Goal: Task Accomplishment & Management: Complete application form

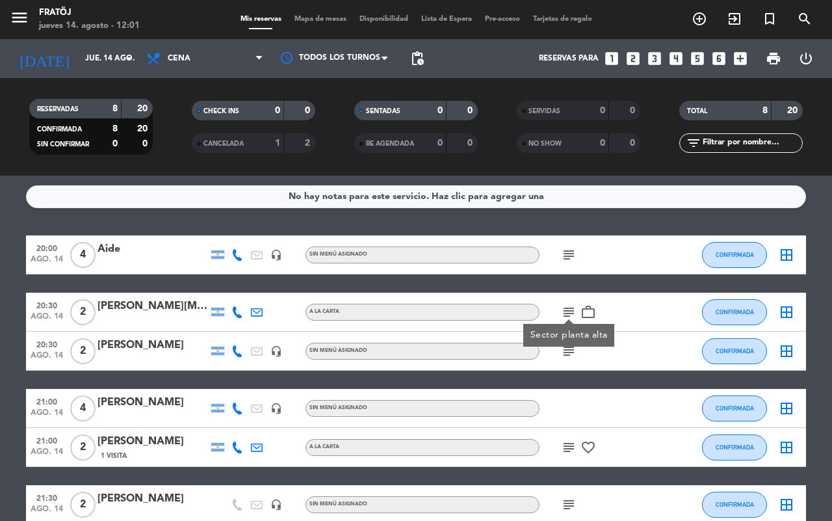
click at [630, 58] on icon "looks_two" at bounding box center [632, 58] width 17 height 17
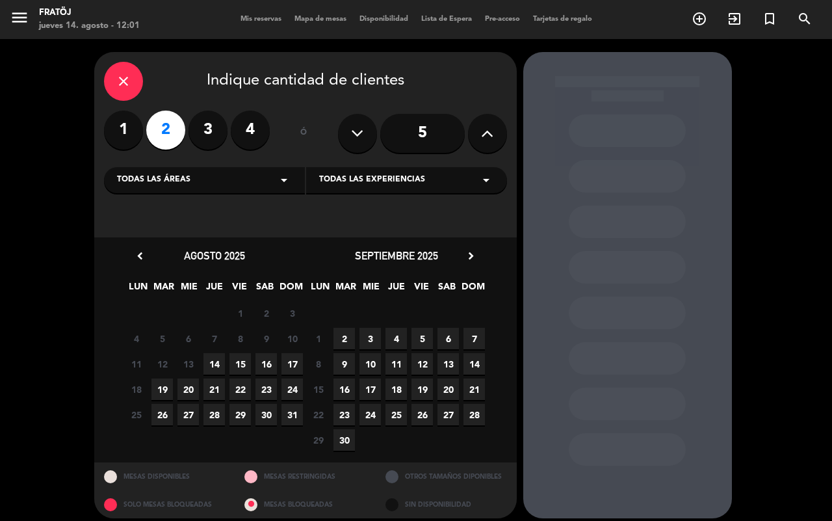
click at [294, 365] on span "17" at bounding box center [291, 363] width 21 height 21
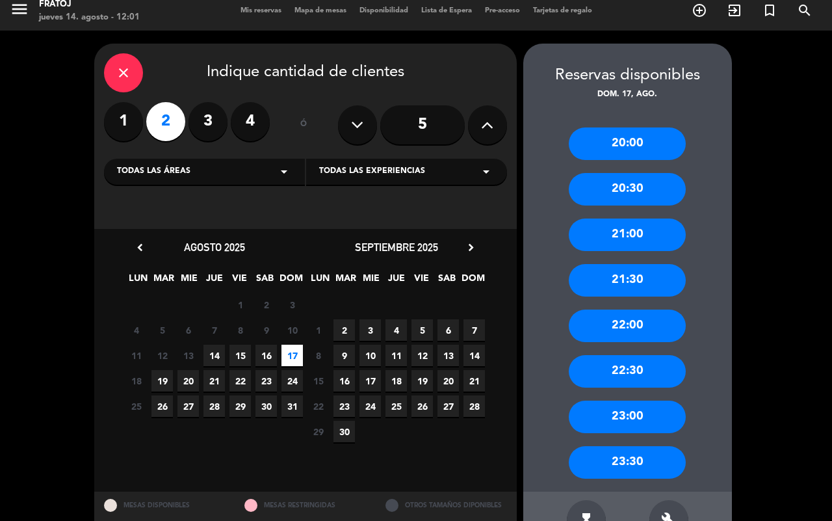
click at [645, 142] on div "20:00" at bounding box center [627, 143] width 117 height 32
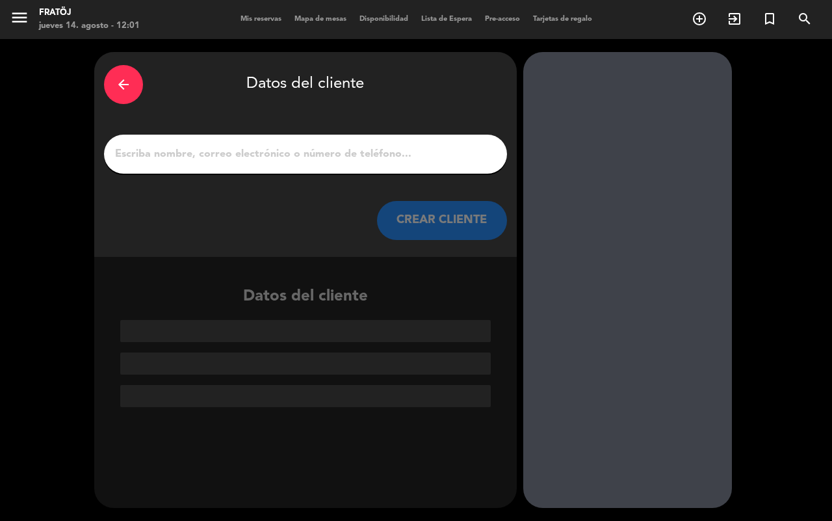
click at [377, 150] on input "1" at bounding box center [305, 154] width 383 height 18
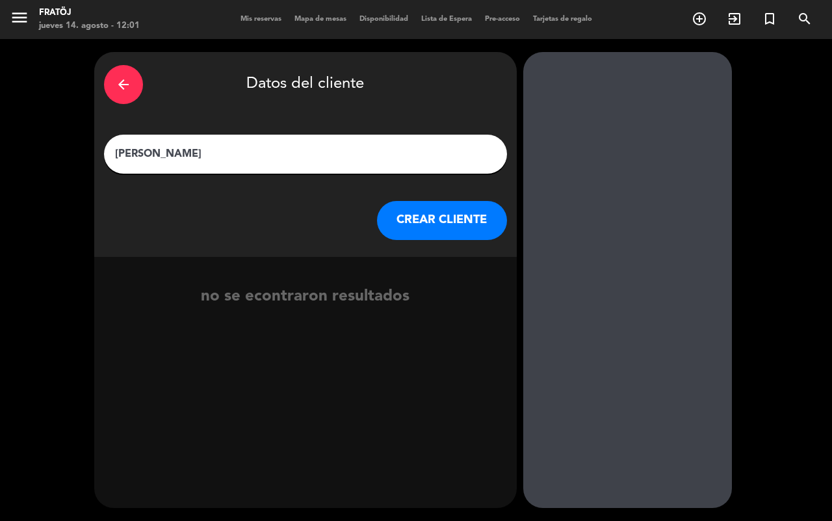
type input "[PERSON_NAME]"
click at [400, 300] on div "no se econtraron resultados" at bounding box center [305, 296] width 422 height 25
click at [431, 213] on button "CREAR CLIENTE" at bounding box center [442, 220] width 130 height 39
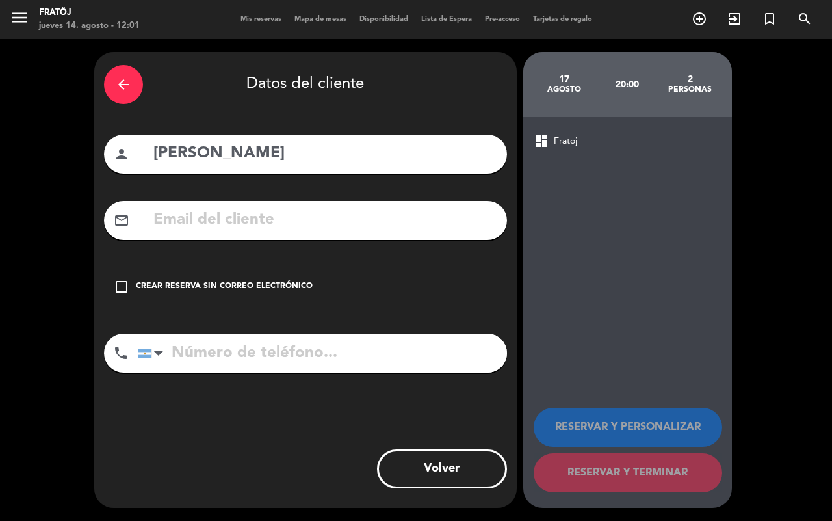
click at [242, 281] on div "Crear reserva sin correo electrónico" at bounding box center [224, 286] width 177 height 13
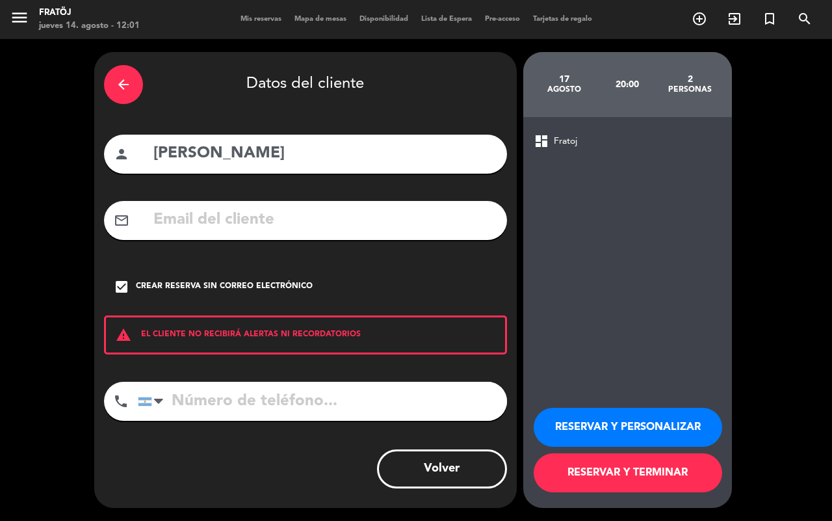
click at [228, 403] on input "tel" at bounding box center [322, 400] width 369 height 39
type input "1166731636"
click at [621, 472] on button "RESERVAR Y TERMINAR" at bounding box center [628, 472] width 188 height 39
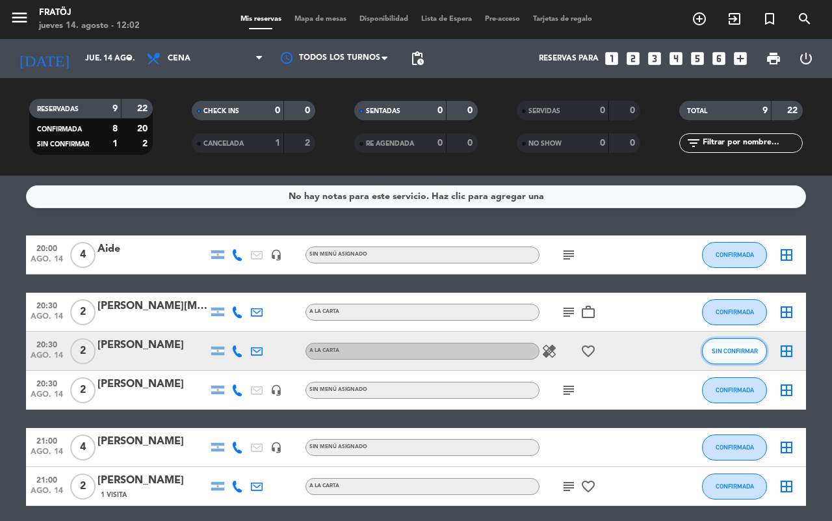
click at [719, 348] on span "SIN CONFIRMAR" at bounding box center [735, 350] width 46 height 7
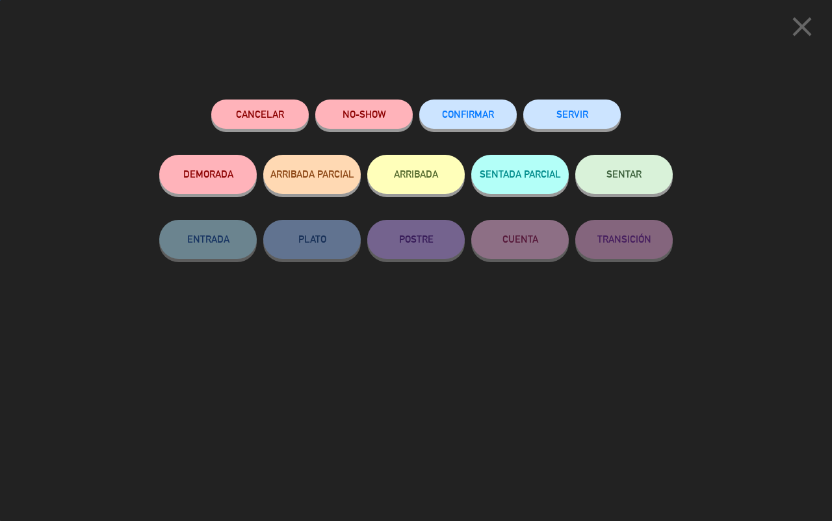
click at [470, 107] on button "CONFIRMAR" at bounding box center [467, 113] width 97 height 29
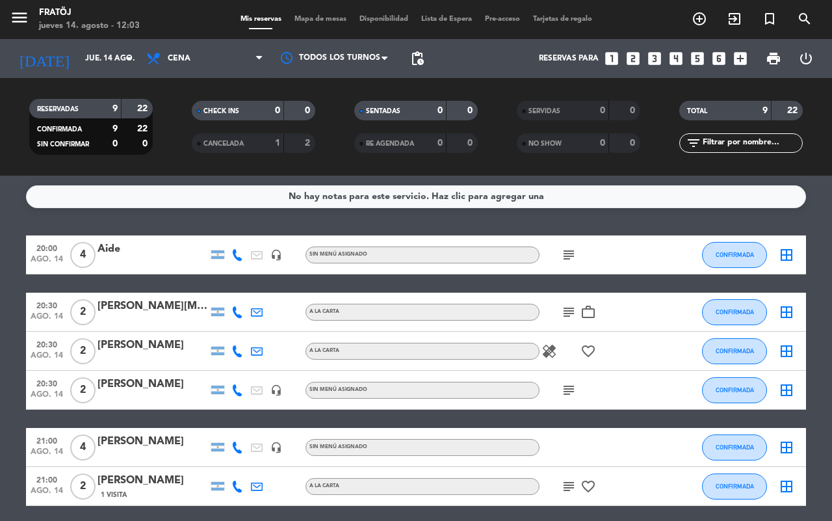
click at [632, 56] on icon "looks_two" at bounding box center [632, 58] width 17 height 17
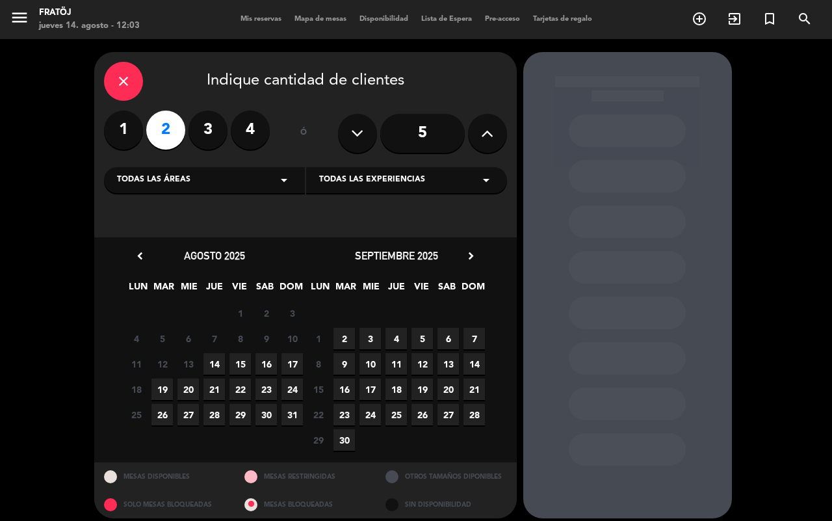
click at [212, 359] on span "14" at bounding box center [213, 363] width 21 height 21
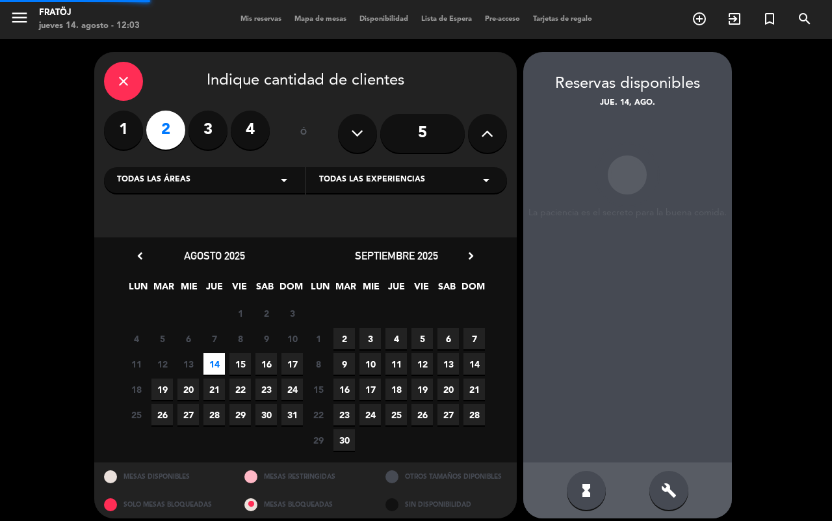
scroll to position [8, 0]
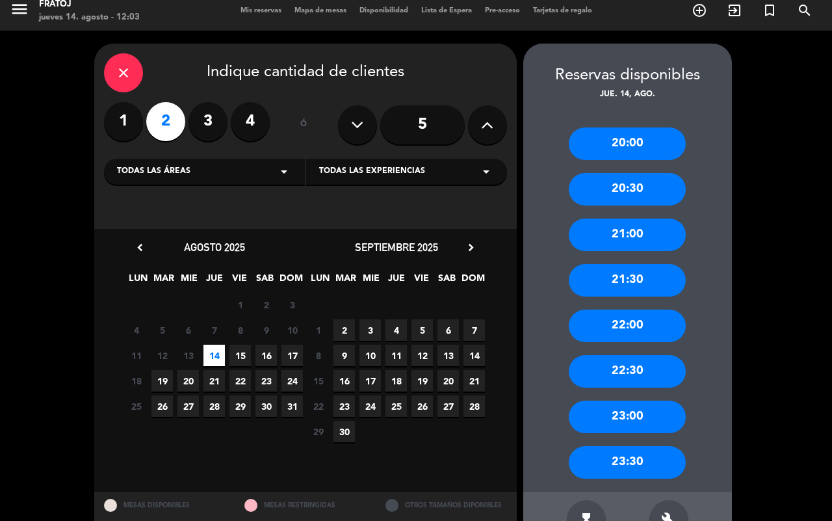
click at [623, 460] on div "23:30" at bounding box center [627, 462] width 117 height 32
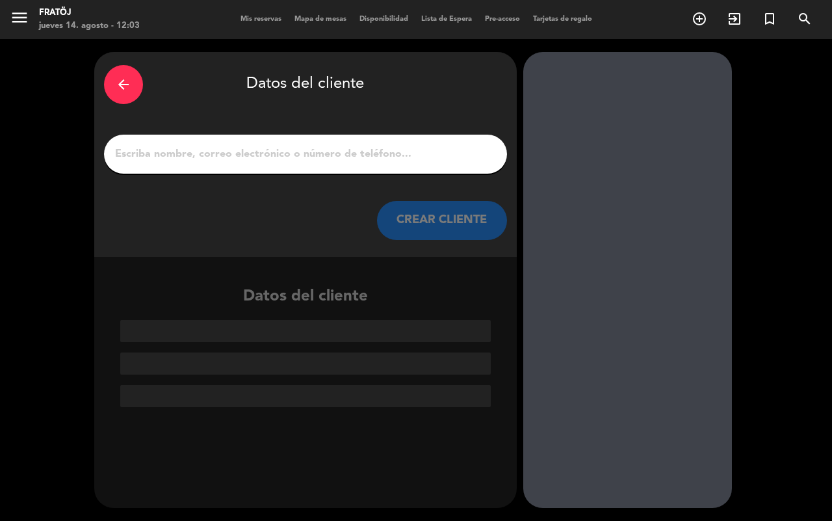
click at [261, 156] on input "1" at bounding box center [305, 154] width 383 height 18
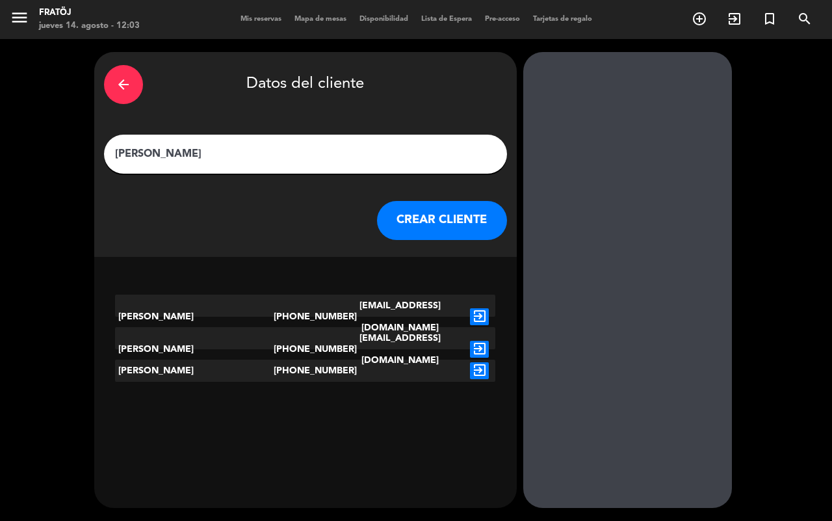
type input "[PERSON_NAME]"
click at [482, 341] on icon "exit_to_app" at bounding box center [479, 349] width 19 height 17
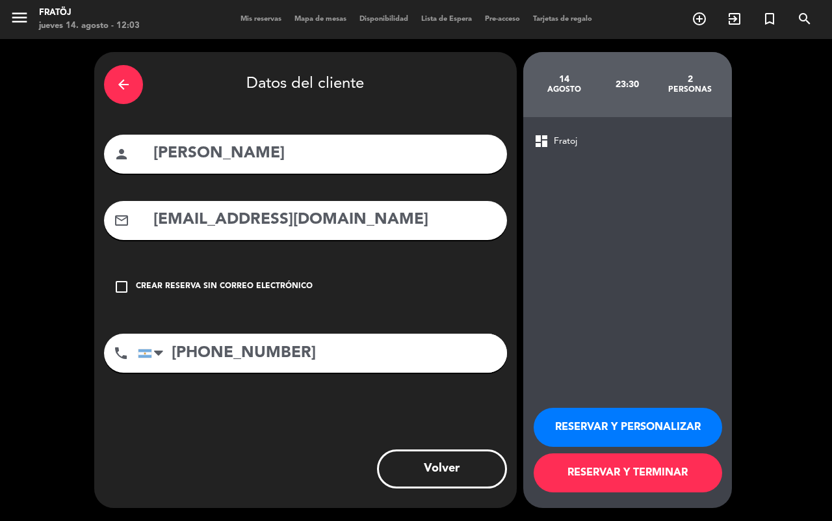
click at [619, 463] on button "RESERVAR Y TERMINAR" at bounding box center [628, 472] width 188 height 39
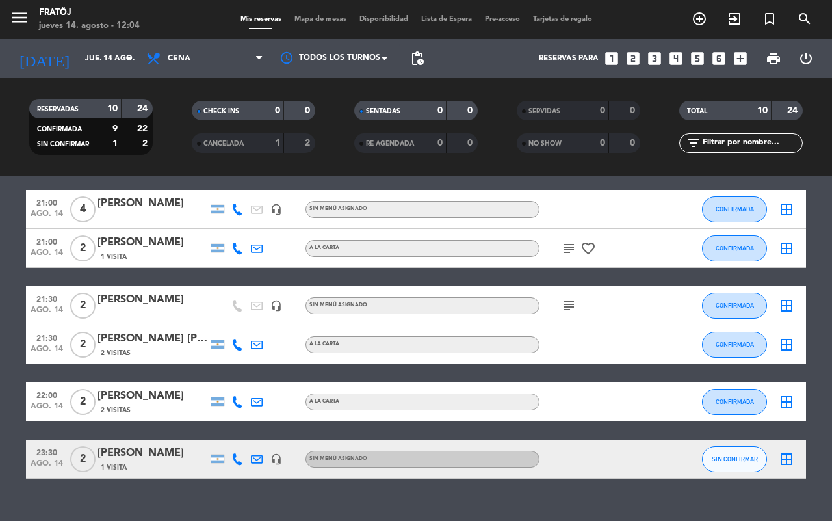
scroll to position [261, 0]
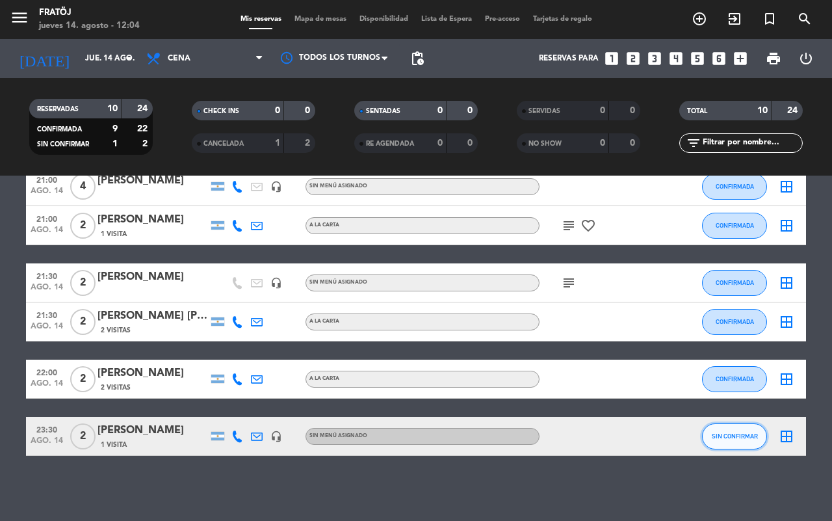
click at [751, 435] on span "SIN CONFIRMAR" at bounding box center [735, 435] width 46 height 7
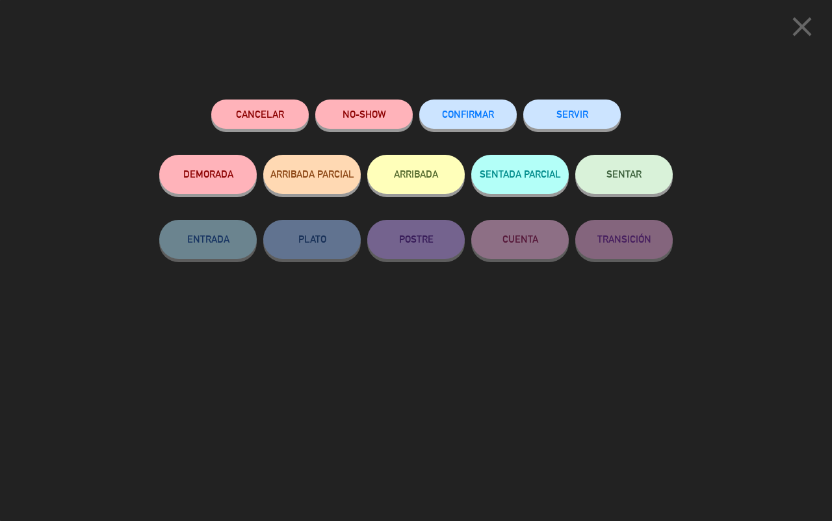
click at [463, 119] on button "CONFIRMAR" at bounding box center [467, 113] width 97 height 29
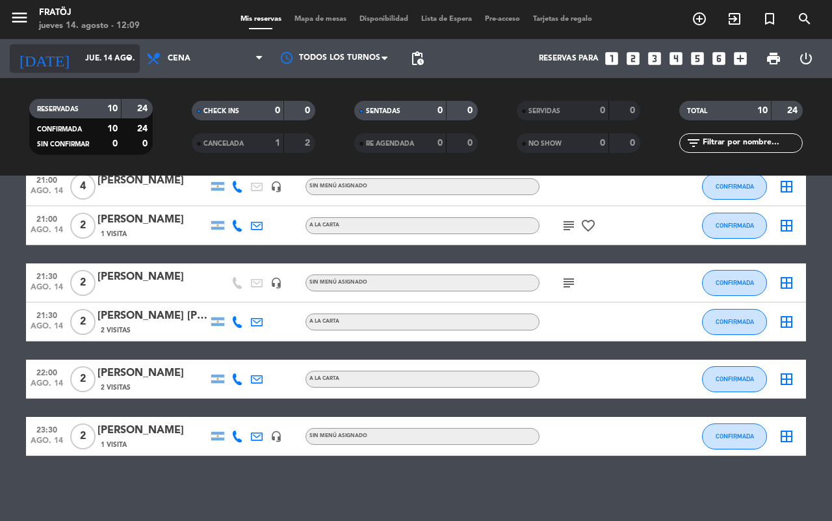
click at [101, 53] on input "jue. 14 ago." at bounding box center [130, 58] width 103 height 22
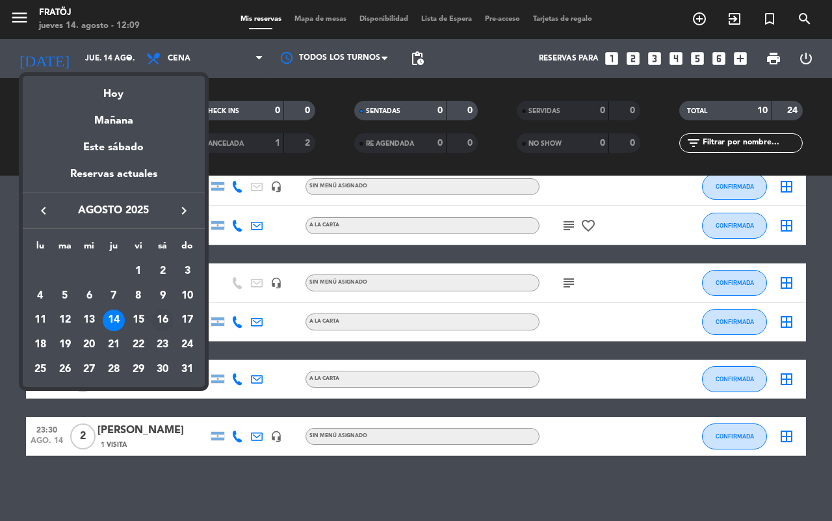
click at [167, 313] on div "16" at bounding box center [162, 320] width 22 height 22
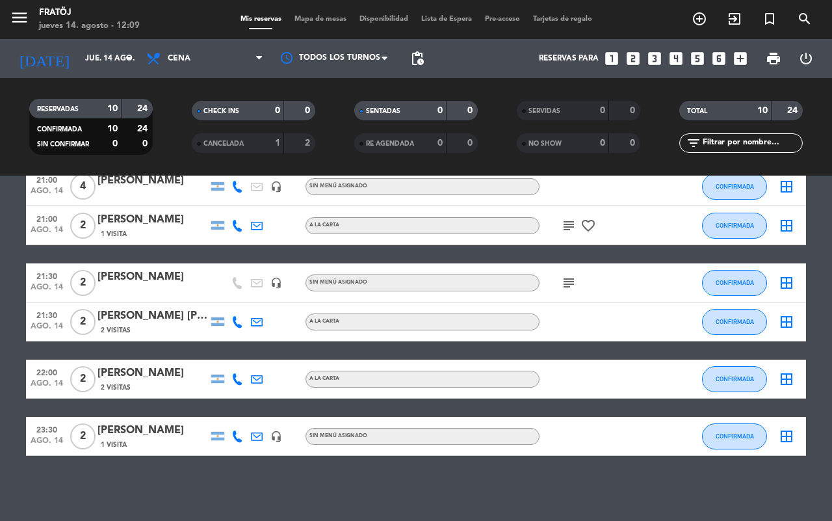
type input "sáb. 16 ago."
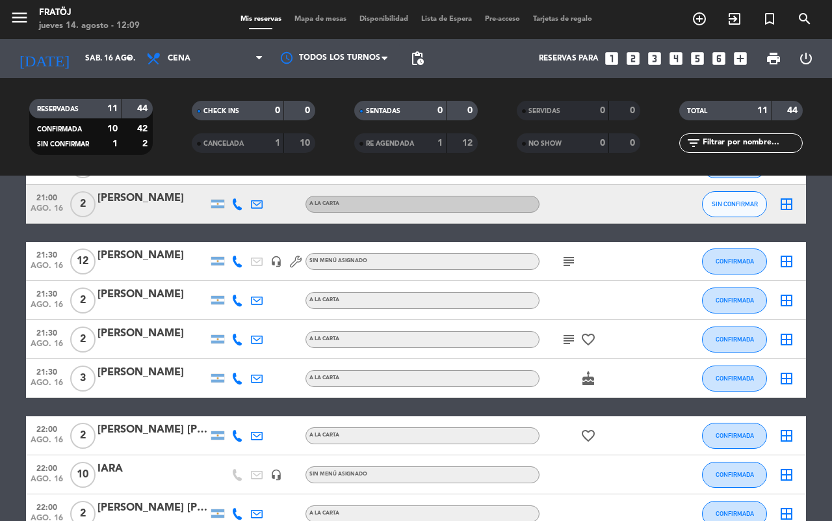
scroll to position [0, 0]
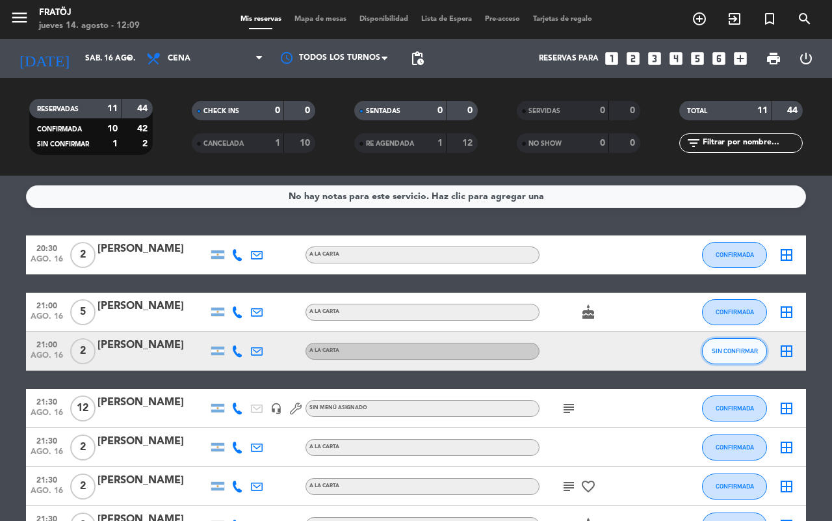
click at [722, 348] on span "SIN CONFIRMAR" at bounding box center [735, 350] width 46 height 7
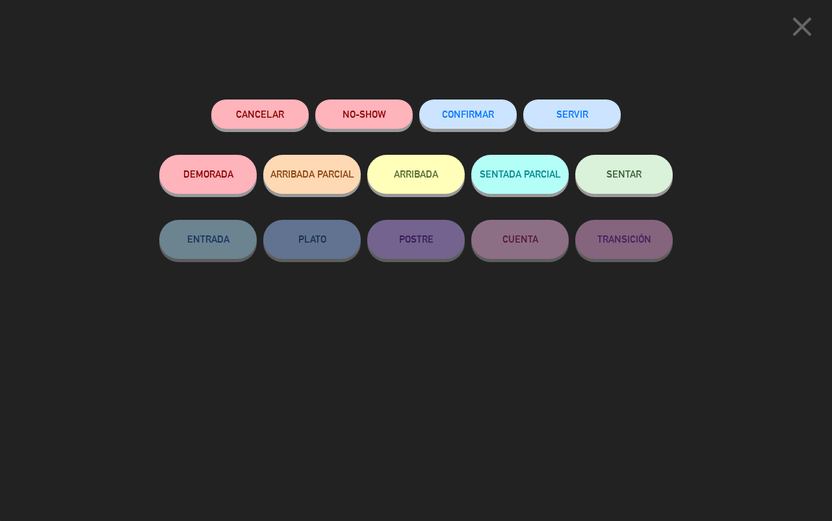
click at [452, 105] on button "CONFIRMAR" at bounding box center [467, 113] width 97 height 29
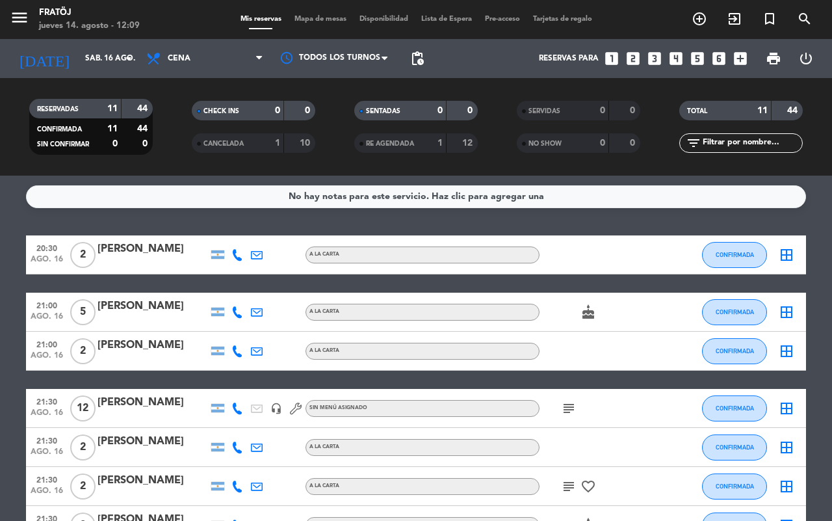
click at [636, 53] on icon "looks_two" at bounding box center [632, 58] width 17 height 17
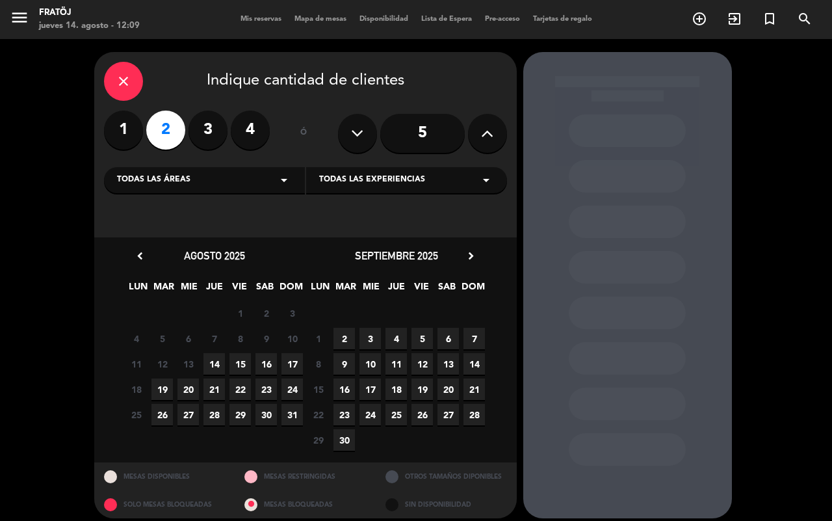
click at [266, 366] on span "16" at bounding box center [265, 363] width 21 height 21
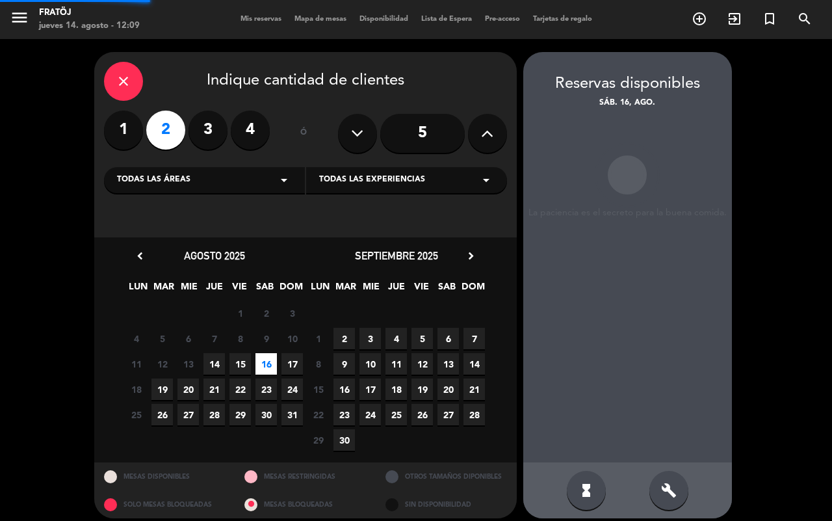
scroll to position [8, 0]
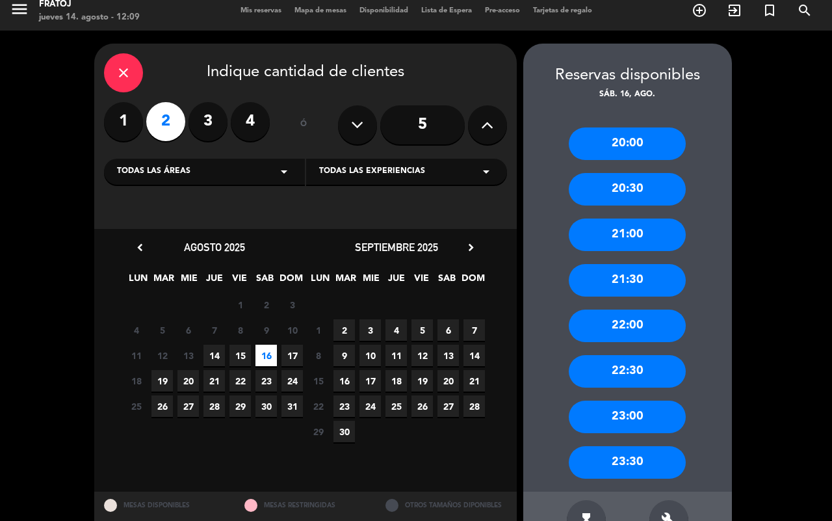
click at [634, 233] on div "21:00" at bounding box center [627, 234] width 117 height 32
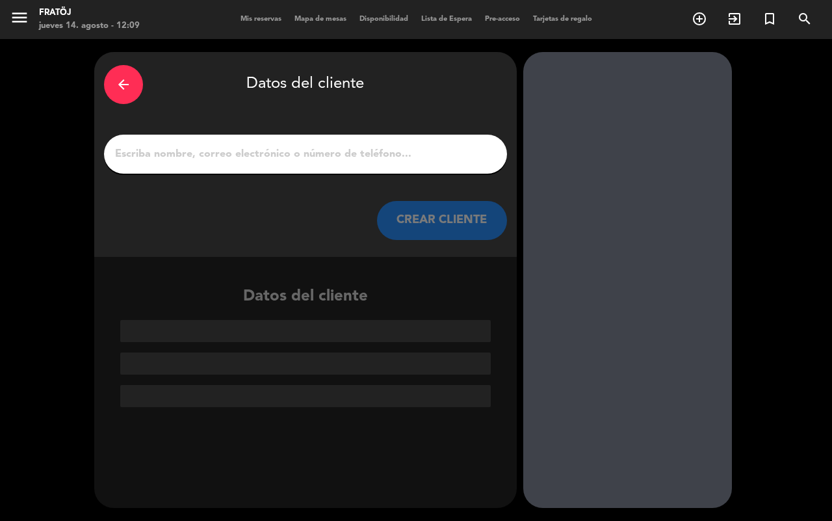
scroll to position [0, 0]
click at [364, 164] on div at bounding box center [305, 154] width 403 height 39
click at [359, 155] on input "1" at bounding box center [305, 154] width 383 height 18
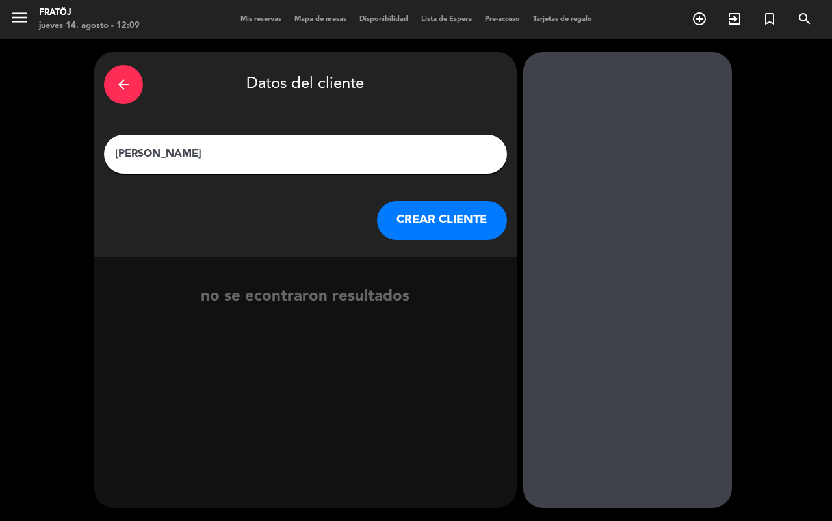
type input "[PERSON_NAME]"
click at [426, 222] on button "CREAR CLIENTE" at bounding box center [442, 220] width 130 height 39
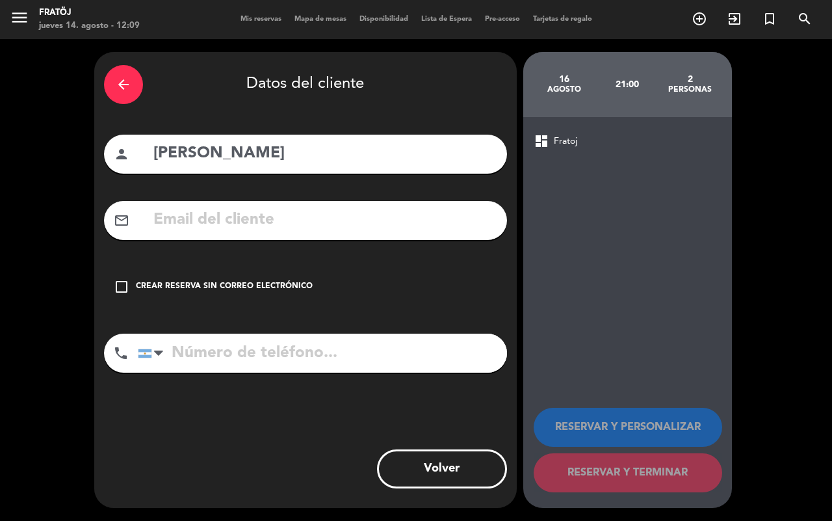
click at [289, 350] on input "tel" at bounding box center [322, 352] width 369 height 39
type input "1173669212"
click at [253, 276] on div "check_box_outline_blank Crear reserva sin correo electrónico" at bounding box center [305, 286] width 403 height 39
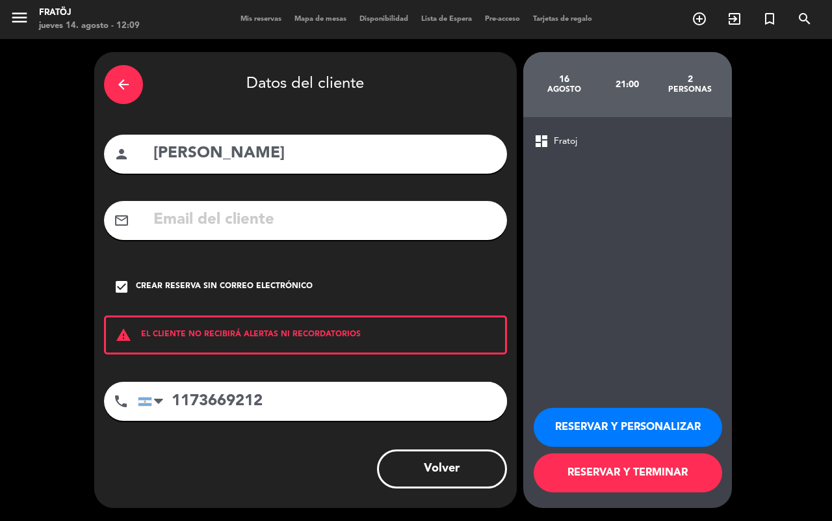
click at [585, 466] on button "RESERVAR Y TERMINAR" at bounding box center [628, 472] width 188 height 39
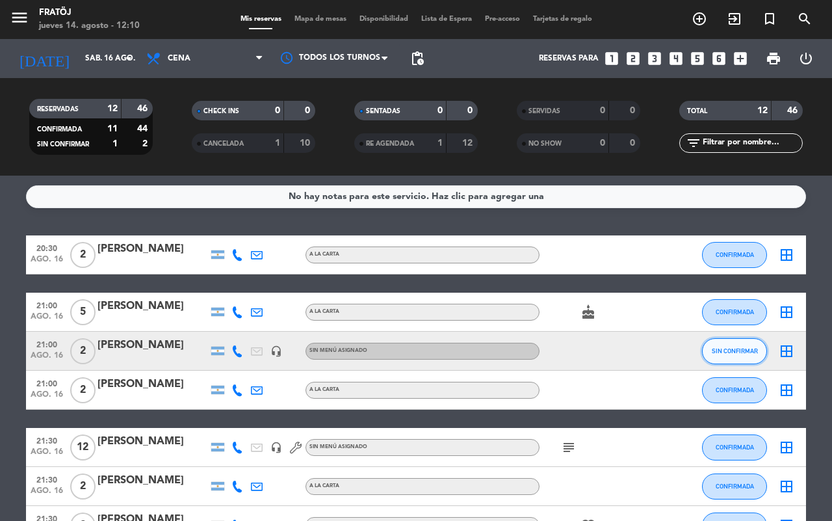
click at [721, 351] on span "SIN CONFIRMAR" at bounding box center [735, 350] width 46 height 7
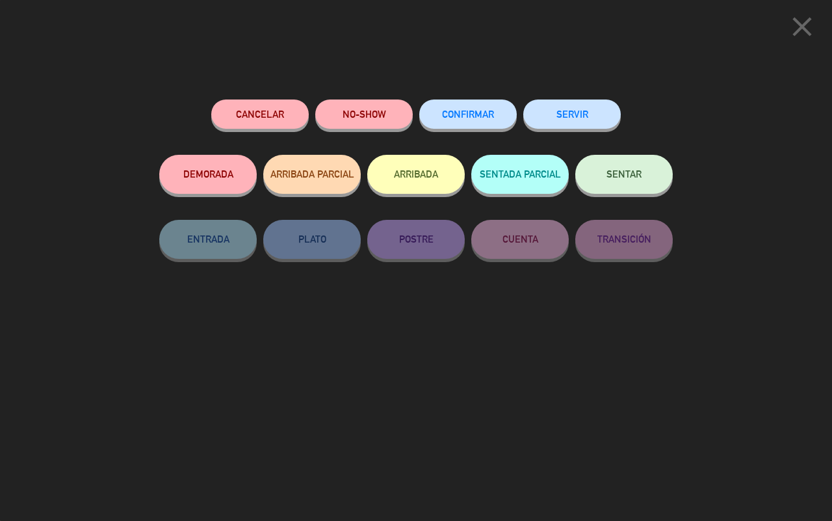
click at [470, 114] on span "CONFIRMAR" at bounding box center [468, 114] width 52 height 11
